Goal: Communication & Community: Answer question/provide support

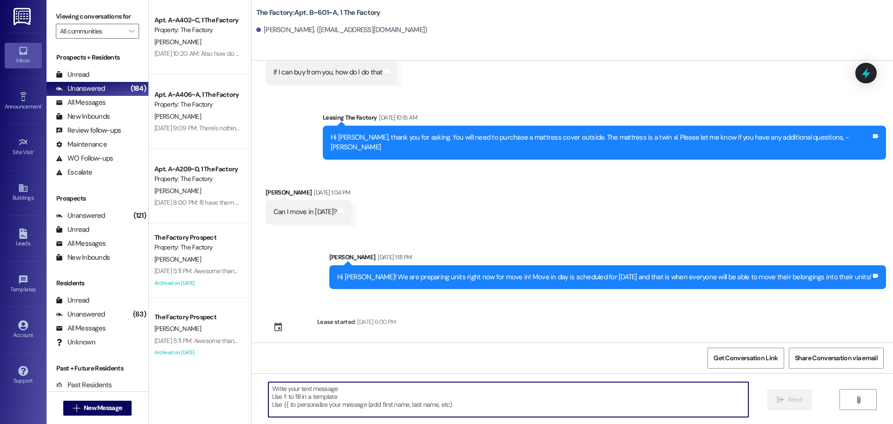
scroll to position [3930, 0]
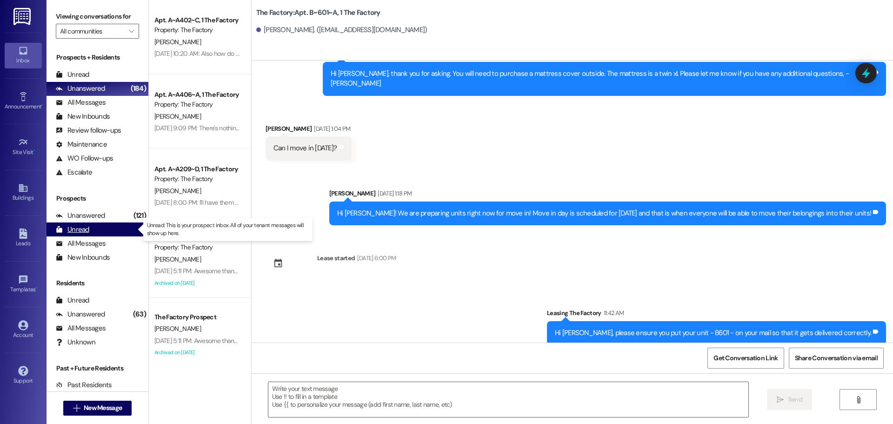
click at [92, 233] on div "Unread (0)" at bounding box center [98, 229] width 102 height 14
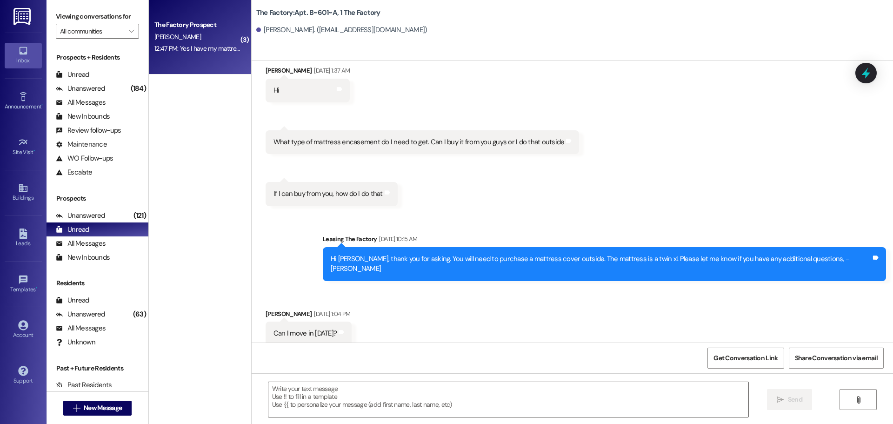
click at [180, 33] on span "[PERSON_NAME]" at bounding box center [177, 37] width 47 height 8
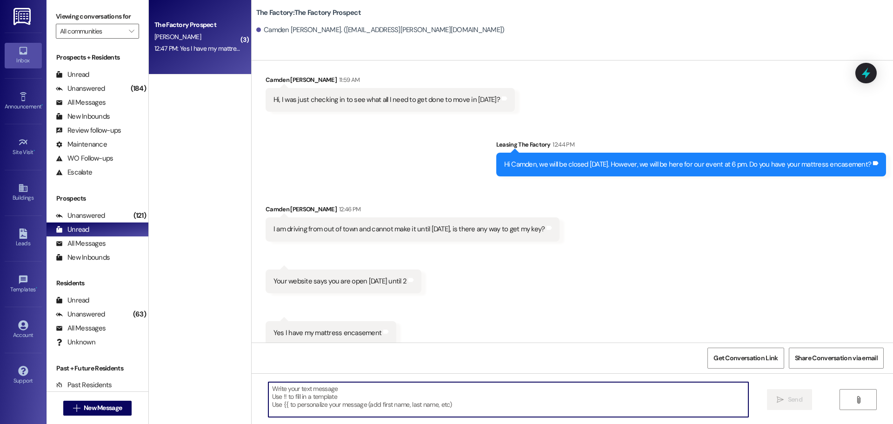
click at [307, 399] on textarea at bounding box center [508, 399] width 480 height 35
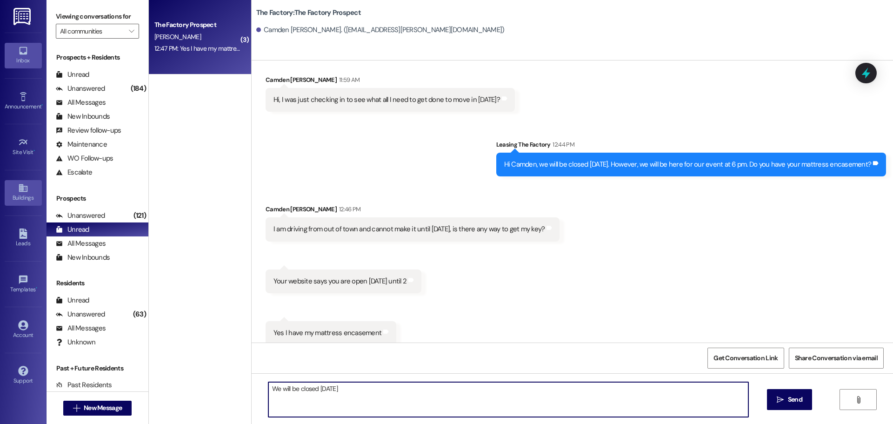
type textarea "We will be closed [DATE]"
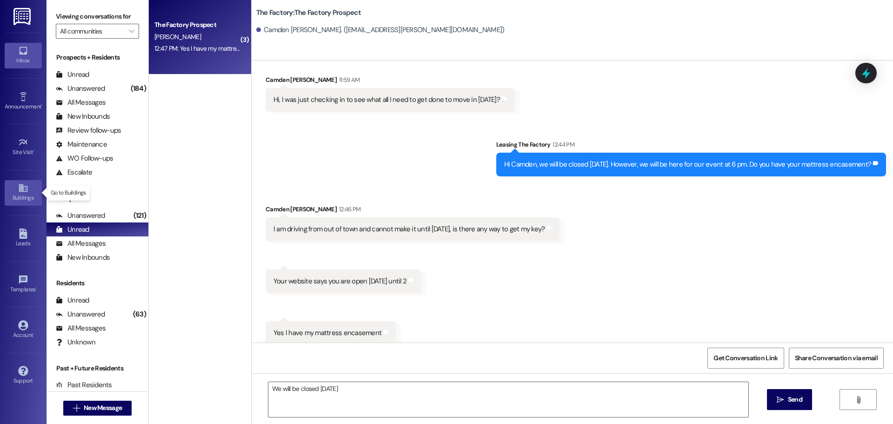
click at [31, 188] on link "Buildings" at bounding box center [23, 192] width 37 height 25
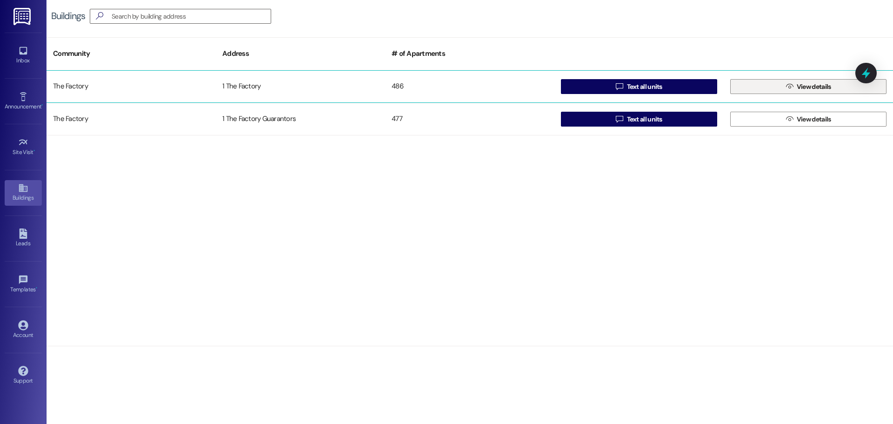
click at [808, 86] on span "View details" at bounding box center [814, 87] width 34 height 10
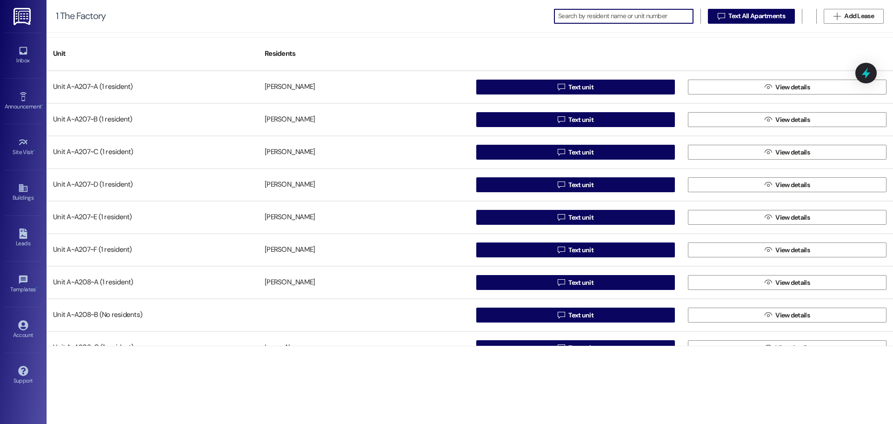
scroll to position [2744, 0]
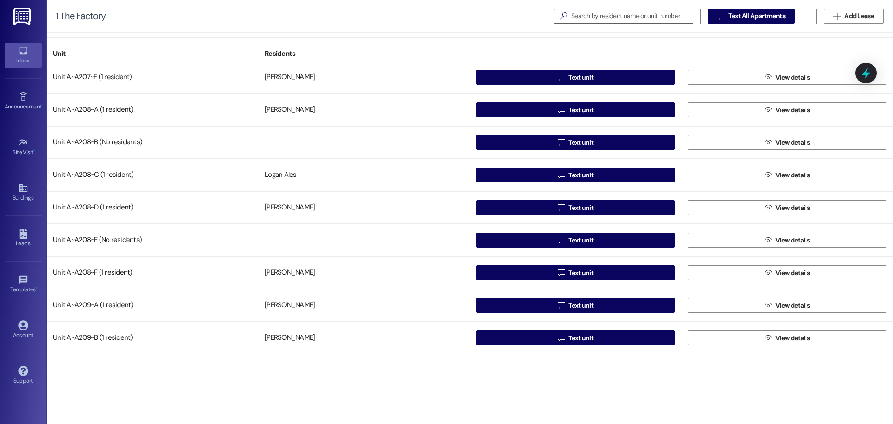
click at [26, 53] on icon at bounding box center [23, 51] width 8 height 8
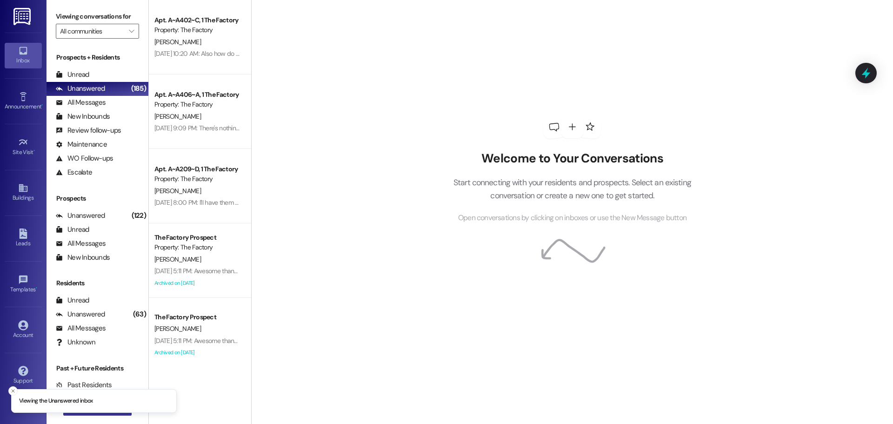
click at [72, 413] on button " New Message" at bounding box center [97, 407] width 69 height 15
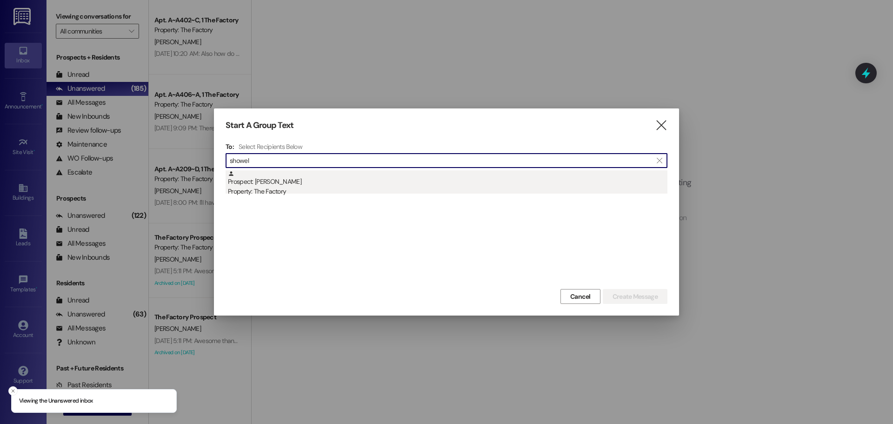
type input "showel"
click at [373, 192] on div "Property: The Factory" at bounding box center [447, 191] width 439 height 10
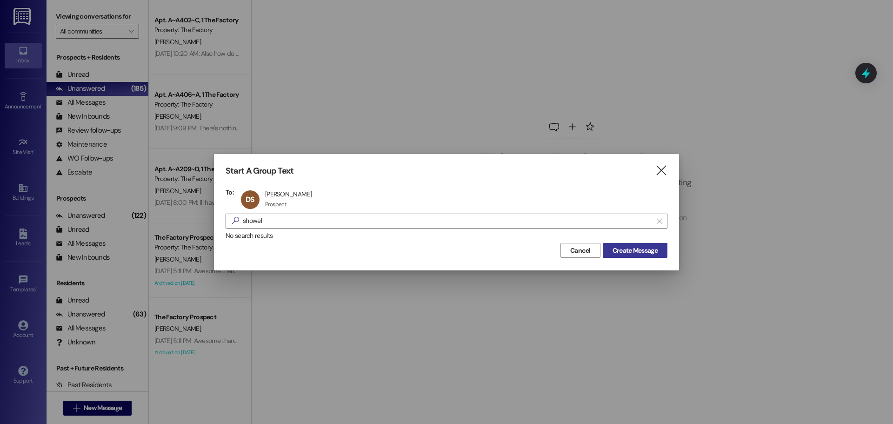
click at [631, 246] on span "Create Message" at bounding box center [634, 251] width 45 height 10
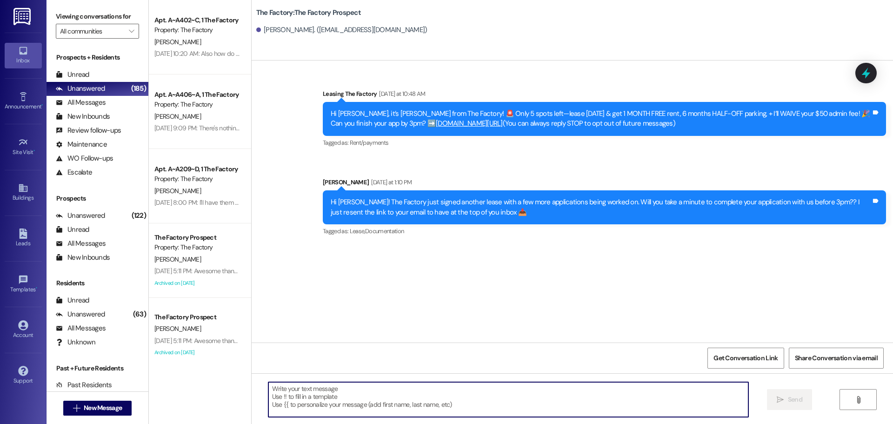
click at [312, 390] on textarea at bounding box center [508, 399] width 480 height 35
paste textarea "Hi [PERSON_NAME]! This is [PERSON_NAME] from The Factory!🚨 FINAL CALL—only 2 sp…"
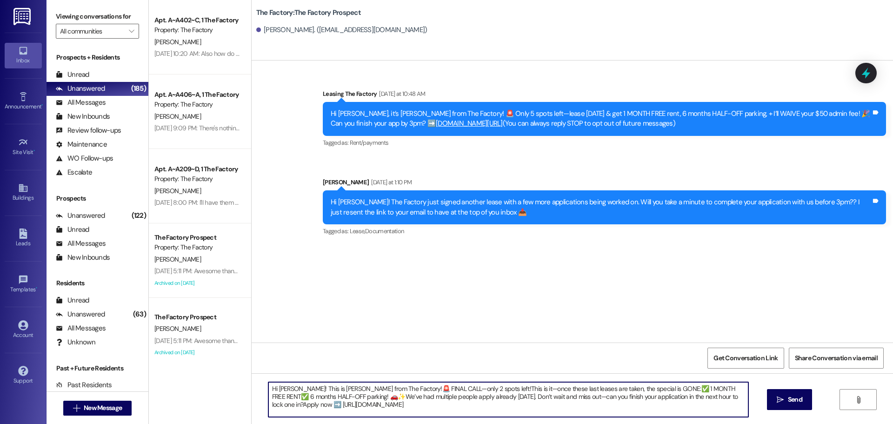
click at [288, 386] on textarea "Hi [PERSON_NAME]! This is [PERSON_NAME] from The Factory!🚨 FINAL CALL—only 2 sp…" at bounding box center [508, 399] width 480 height 35
click at [341, 387] on textarea "Hi {{first_name}}! This is [PERSON_NAME] from The Factory!🚨 FINAL CALL—only 2 s…" at bounding box center [508, 399] width 480 height 35
drag, startPoint x: 429, startPoint y: 386, endPoint x: 399, endPoint y: 387, distance: 30.2
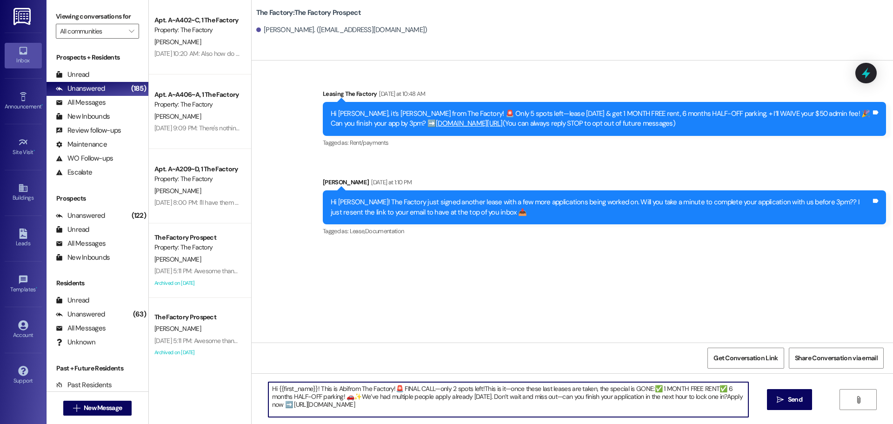
click at [399, 387] on textarea "Hi {{first_name}}! This is Abifrom The Factory!🚨 FINAL CALL—only 2 spots left!T…" at bounding box center [508, 399] width 480 height 35
click at [461, 387] on textarea "Hi {{first_name}}! This is Abifrom The Factory!🚨 This is your FINAL call—only 2…" at bounding box center [508, 399] width 480 height 35
click at [483, 386] on textarea "Hi {{first_name}}! This is Abifrom The Factory!🚨 This is your FINAL call—we onl…" at bounding box center [508, 399] width 480 height 35
click at [530, 392] on textarea "Hi {{first_name}}! This is Abifrom The Factory!🚨 This is your FINAL call—we onl…" at bounding box center [508, 399] width 480 height 35
drag, startPoint x: 429, startPoint y: 406, endPoint x: 320, endPoint y: 406, distance: 108.4
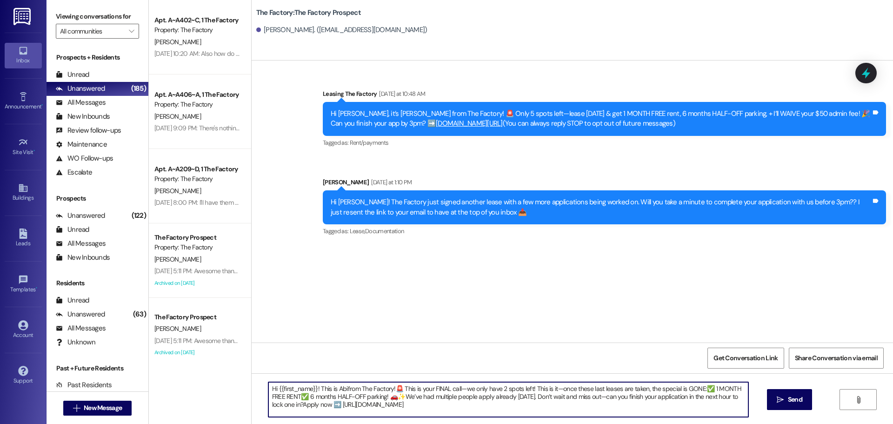
click at [212, 384] on div "Apt. A~A402~C, 1 The Factory Property: The Factory [PERSON_NAME] [DATE] 10:20 A…" at bounding box center [521, 212] width 744 height 424
click at [297, 405] on textarea "Hi {{first_name}}! This is Abifrom The Factory!🚨 This is your FINAL call—we onl…" at bounding box center [508, 399] width 480 height 35
type textarea "Hi {{first_name}}! This is Abifrom The Factory!🚨 This is your FINAL call—we onl…"
drag, startPoint x: 439, startPoint y: 402, endPoint x: 241, endPoint y: 361, distance: 201.8
click at [241, 361] on div "Apt. A~A402~C, 1 The Factory Property: The Factory [PERSON_NAME] [DATE] 10:20 A…" at bounding box center [521, 212] width 744 height 424
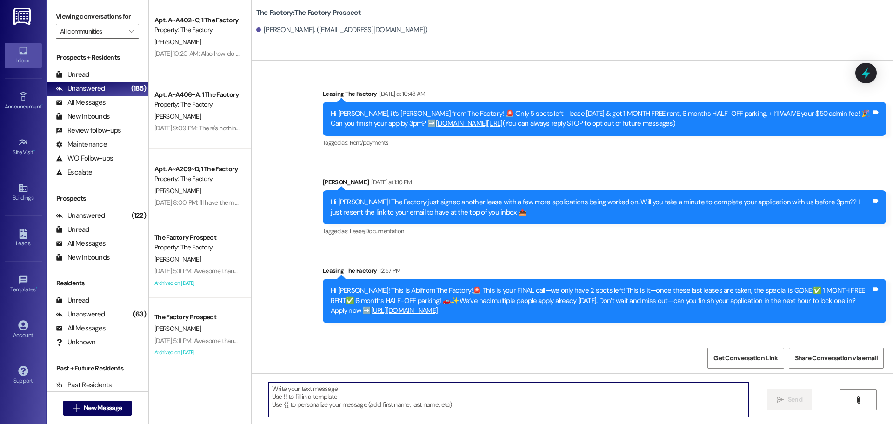
paste textarea "Hi {{first_name}}! This is Abifrom The Factory!🚨 This is your FINAL call—we onl…"
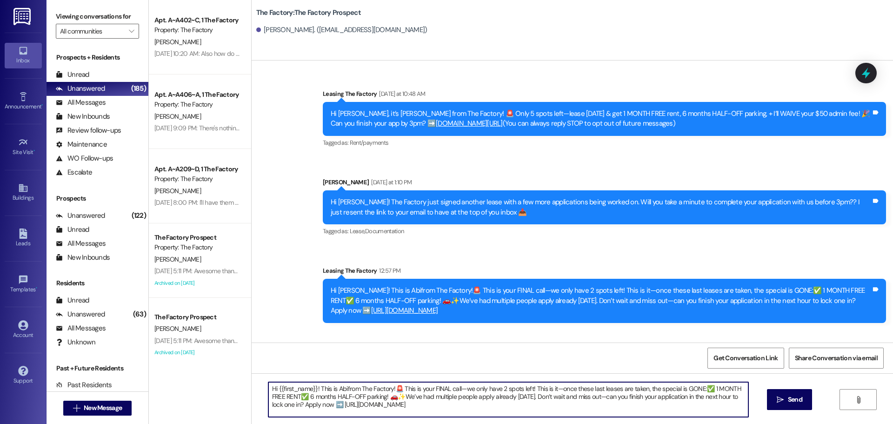
click at [339, 385] on textarea "Hi {{first_name}}! This is Abifrom The Factory!🚨 This is your FINAL call—we onl…" at bounding box center [508, 399] width 480 height 35
click at [339, 389] on textarea "Hi {{first_name}}! This is Abifrom The Factory!🚨 This is your FINAL call—we onl…" at bounding box center [508, 399] width 480 height 35
click at [341, 389] on textarea "Hi {{first_name}}! This is Abifrom The Factory!🚨 This is your FINAL call—we onl…" at bounding box center [508, 399] width 480 height 35
drag, startPoint x: 433, startPoint y: 411, endPoint x: 186, endPoint y: 361, distance: 251.4
click at [186, 361] on div "Apt. A~A402~C, 1 The Factory Property: The Factory [PERSON_NAME] [DATE] 10:20 A…" at bounding box center [521, 212] width 744 height 424
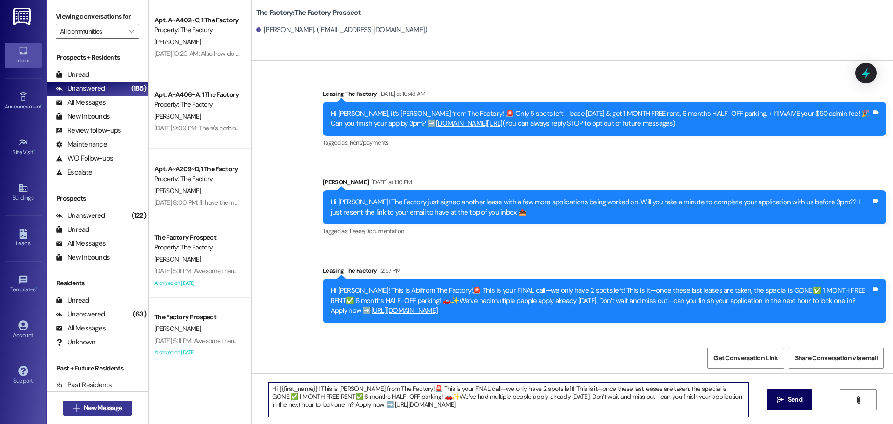
type textarea "Hi {{first_name}}! This is [PERSON_NAME] from The Factory!🚨 This is your FINAL …"
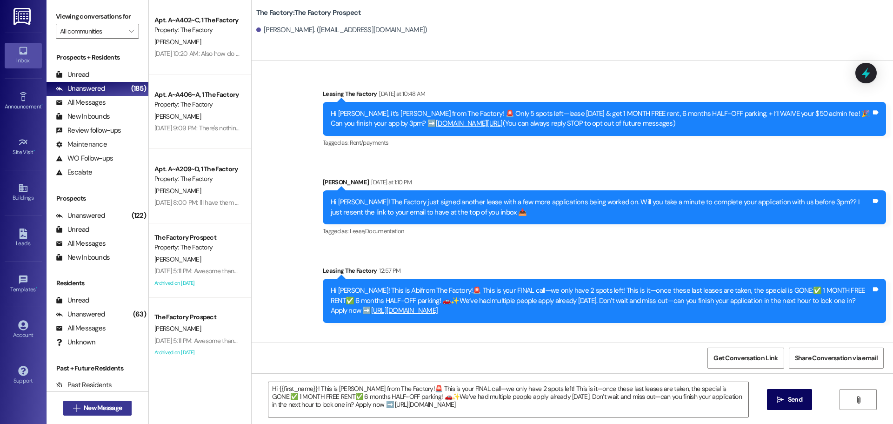
click at [84, 411] on span "New Message" at bounding box center [103, 408] width 38 height 10
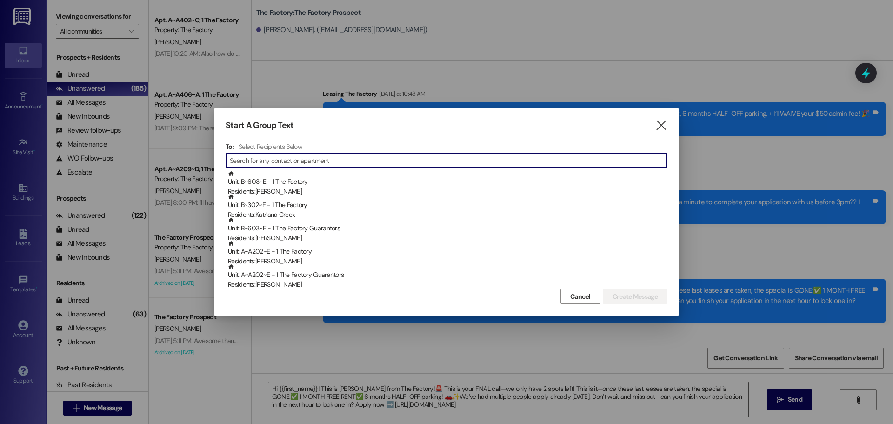
click at [251, 160] on input at bounding box center [448, 160] width 437 height 13
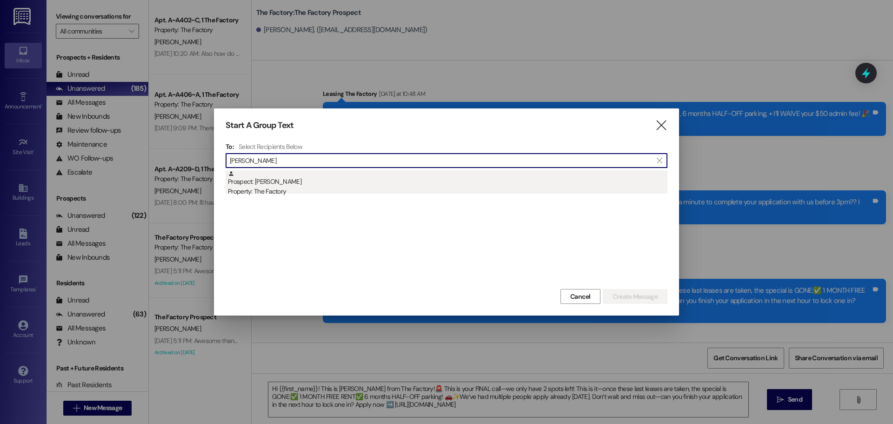
type input "[PERSON_NAME]"
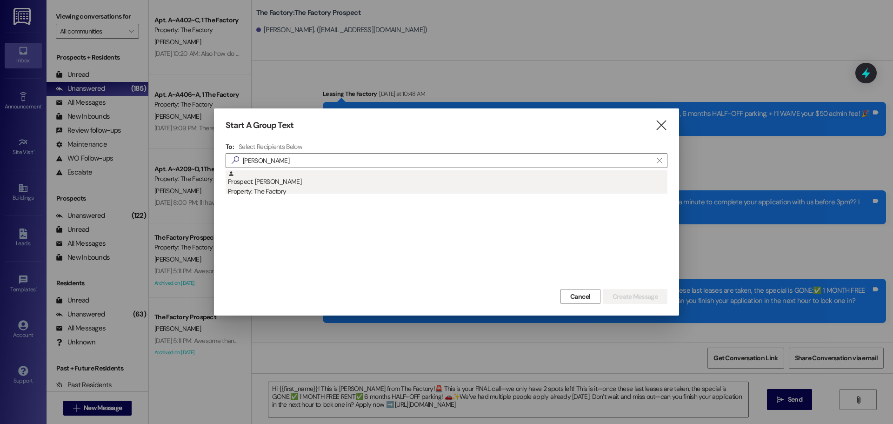
click at [263, 188] on div "Property: The Factory" at bounding box center [447, 191] width 439 height 10
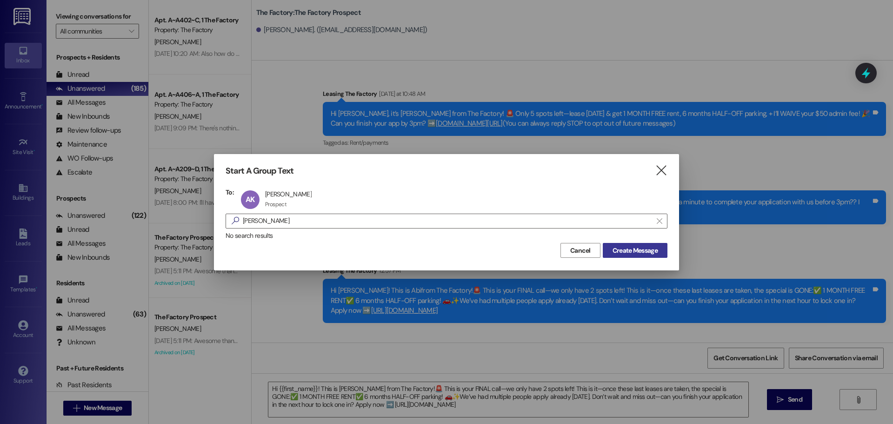
click at [640, 254] on span "Create Message" at bounding box center [634, 251] width 45 height 10
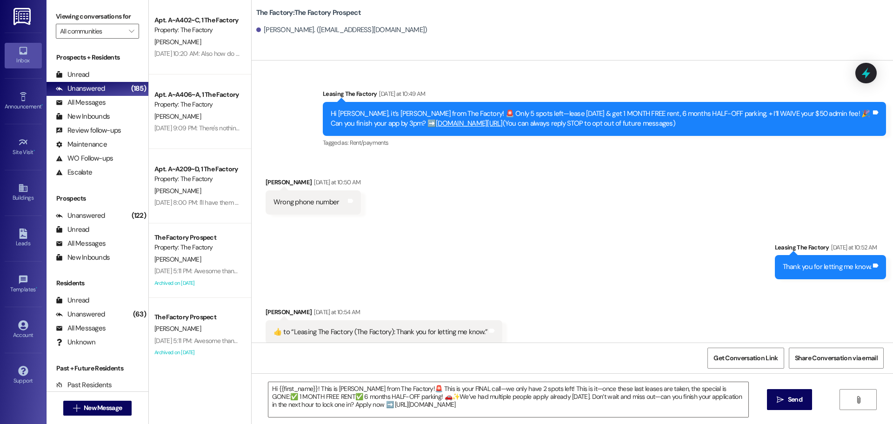
scroll to position [8, 0]
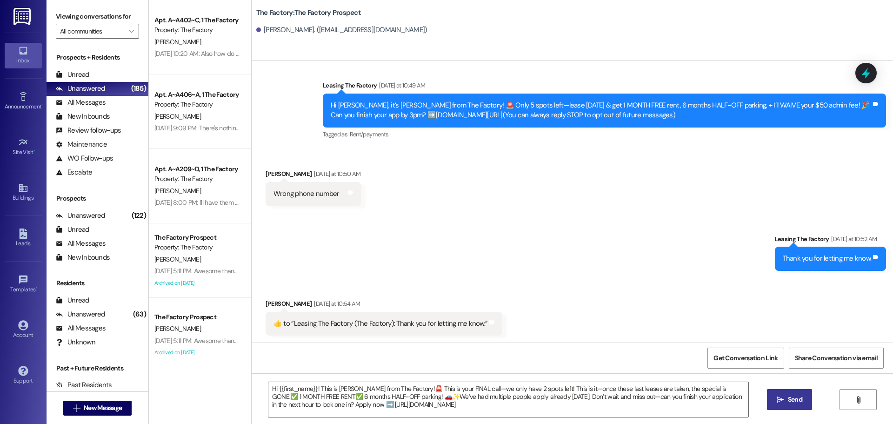
click at [794, 401] on span "Send" at bounding box center [795, 399] width 14 height 10
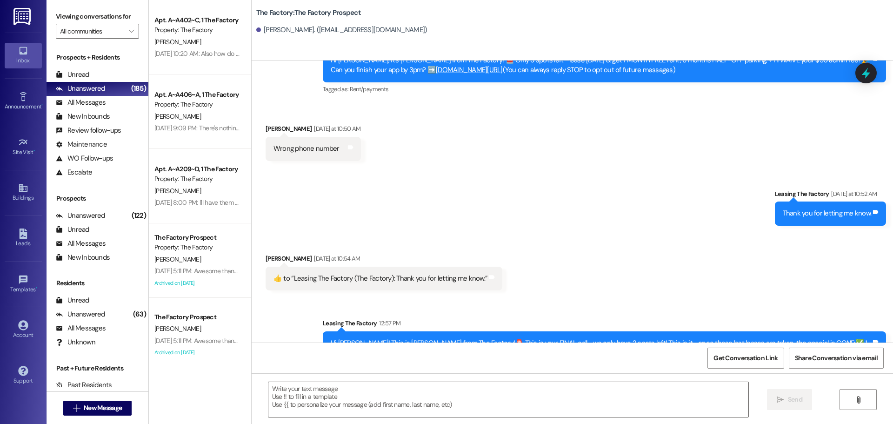
scroll to position [93, 0]
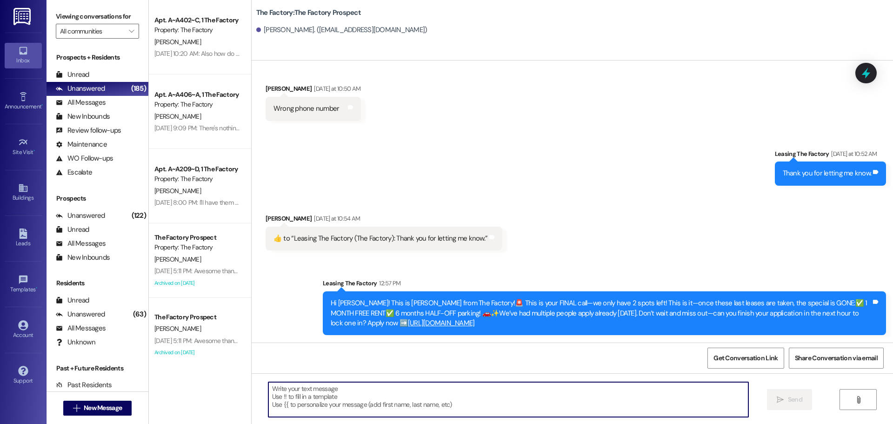
click at [286, 392] on textarea at bounding box center [508, 399] width 480 height 35
type textarea "Oh sorry we will archive this!"
